Goal: Task Accomplishment & Management: Complete application form

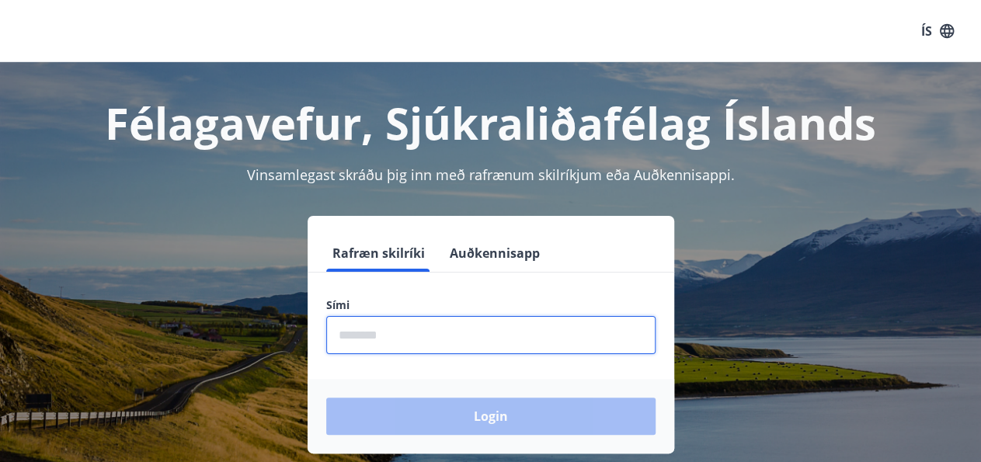
click at [344, 329] on input "phone" at bounding box center [490, 335] width 329 height 38
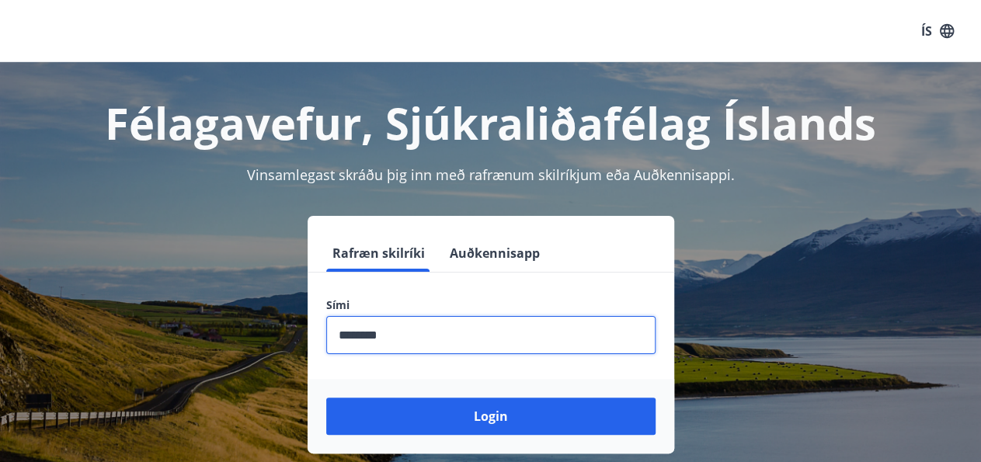
type input "********"
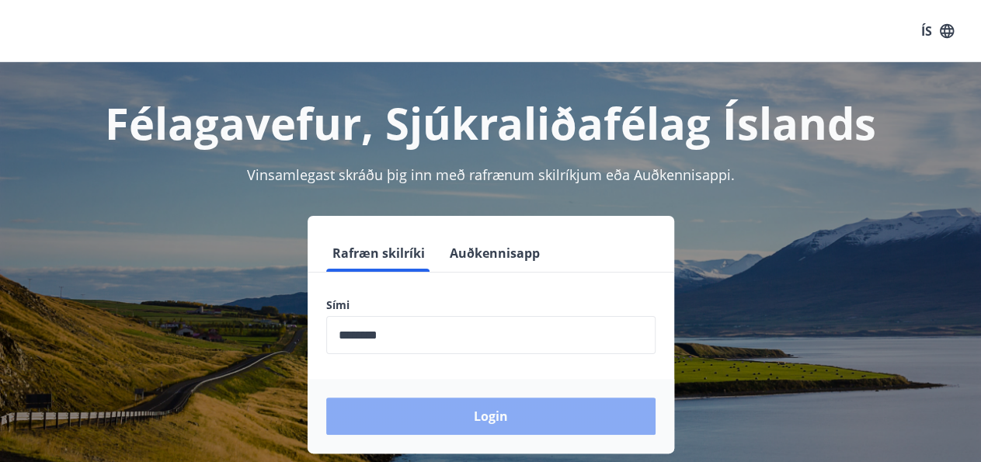
click at [489, 418] on button "Login" at bounding box center [490, 416] width 329 height 37
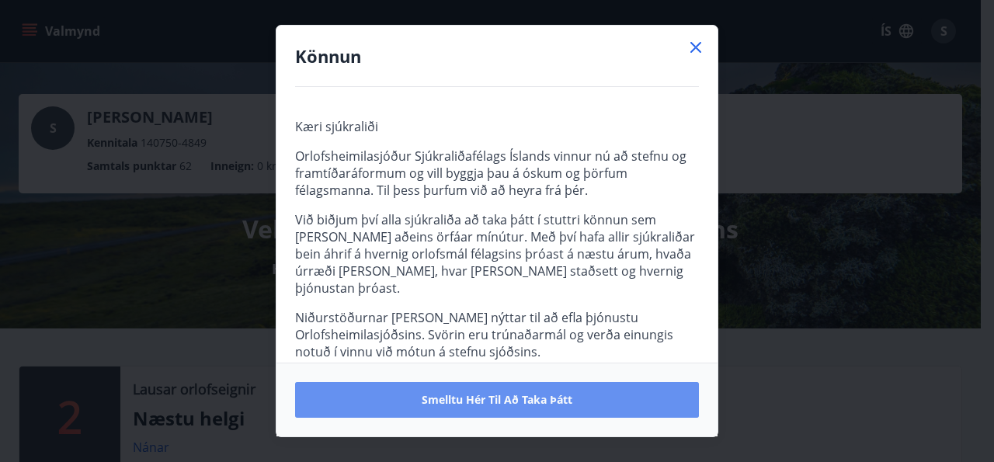
click at [484, 409] on button "Smelltu hér til að taka þátt" at bounding box center [497, 400] width 404 height 36
